Goal: Information Seeking & Learning: Learn about a topic

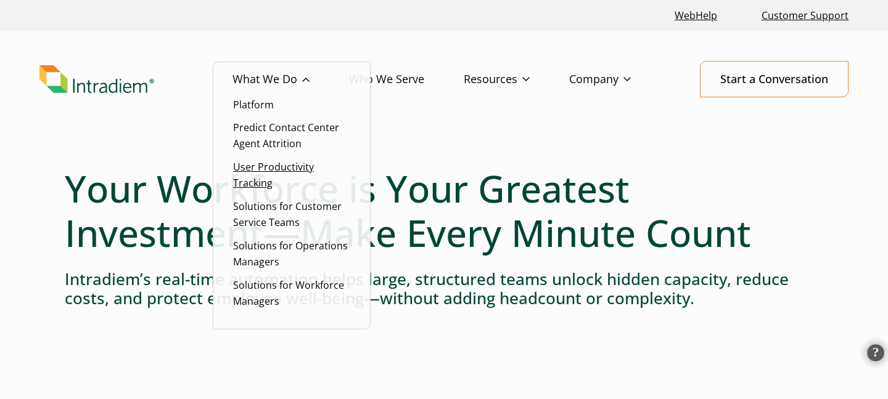
click at [253, 171] on link "User Productivity Tracking" at bounding box center [273, 175] width 81 height 30
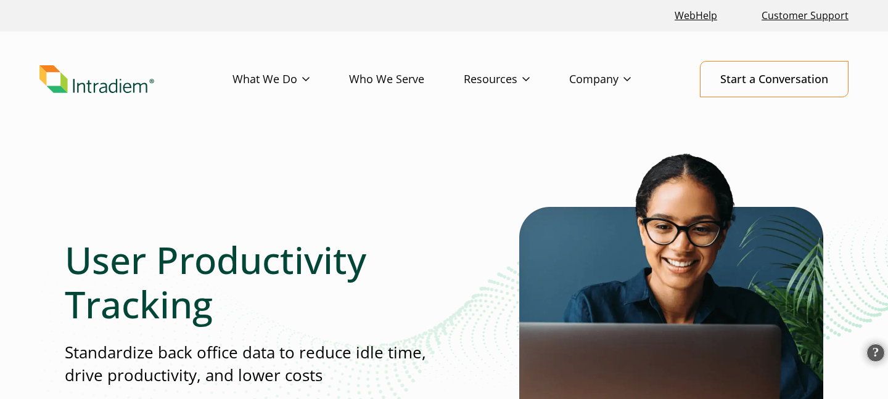
click at [395, 83] on link "Who We Serve" at bounding box center [406, 80] width 115 height 36
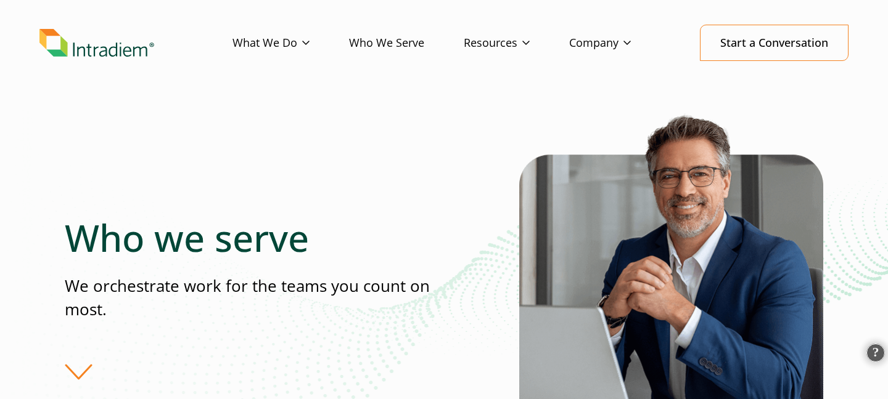
scroll to position [6, 0]
